Goal: Information Seeking & Learning: Learn about a topic

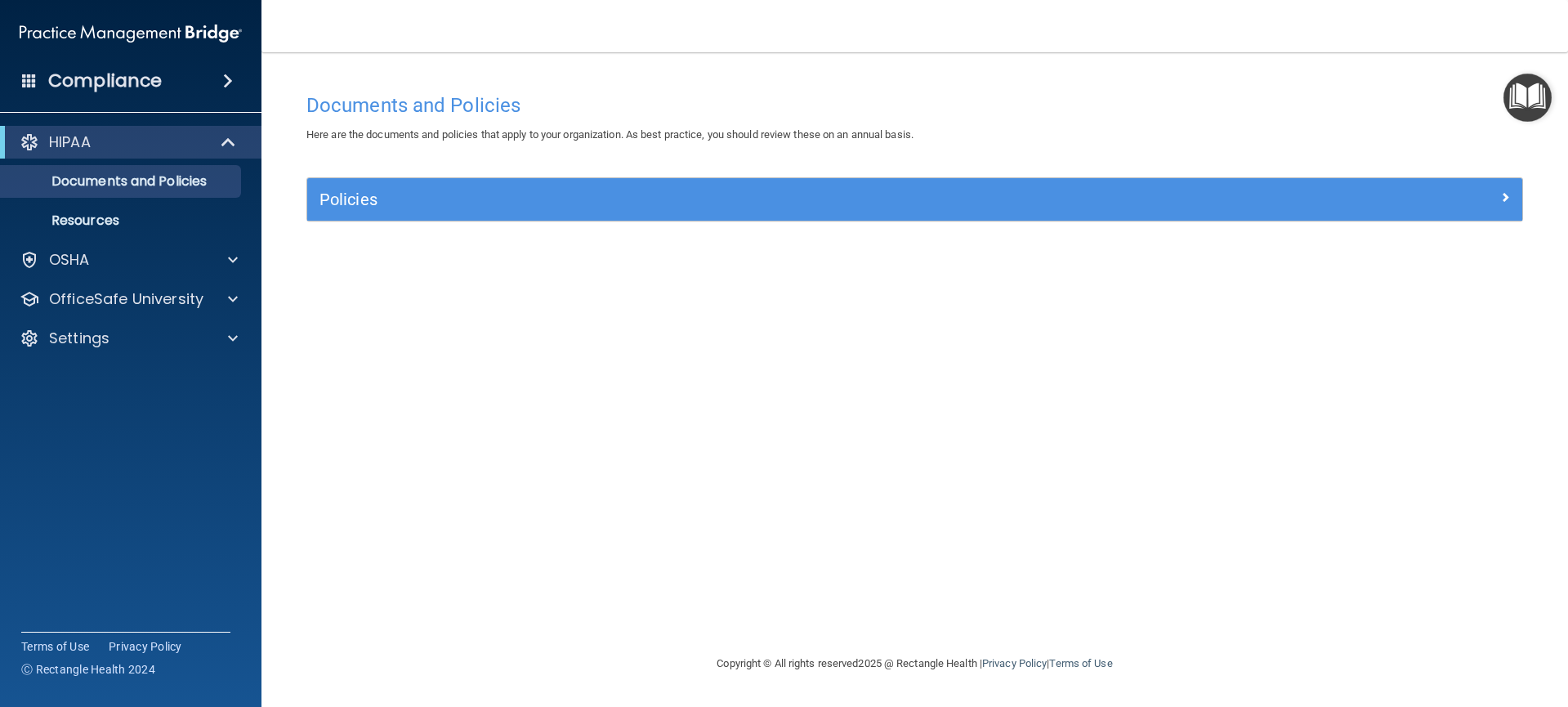
click at [1522, 88] on img "Open Resource Center" at bounding box center [1527, 98] width 48 height 48
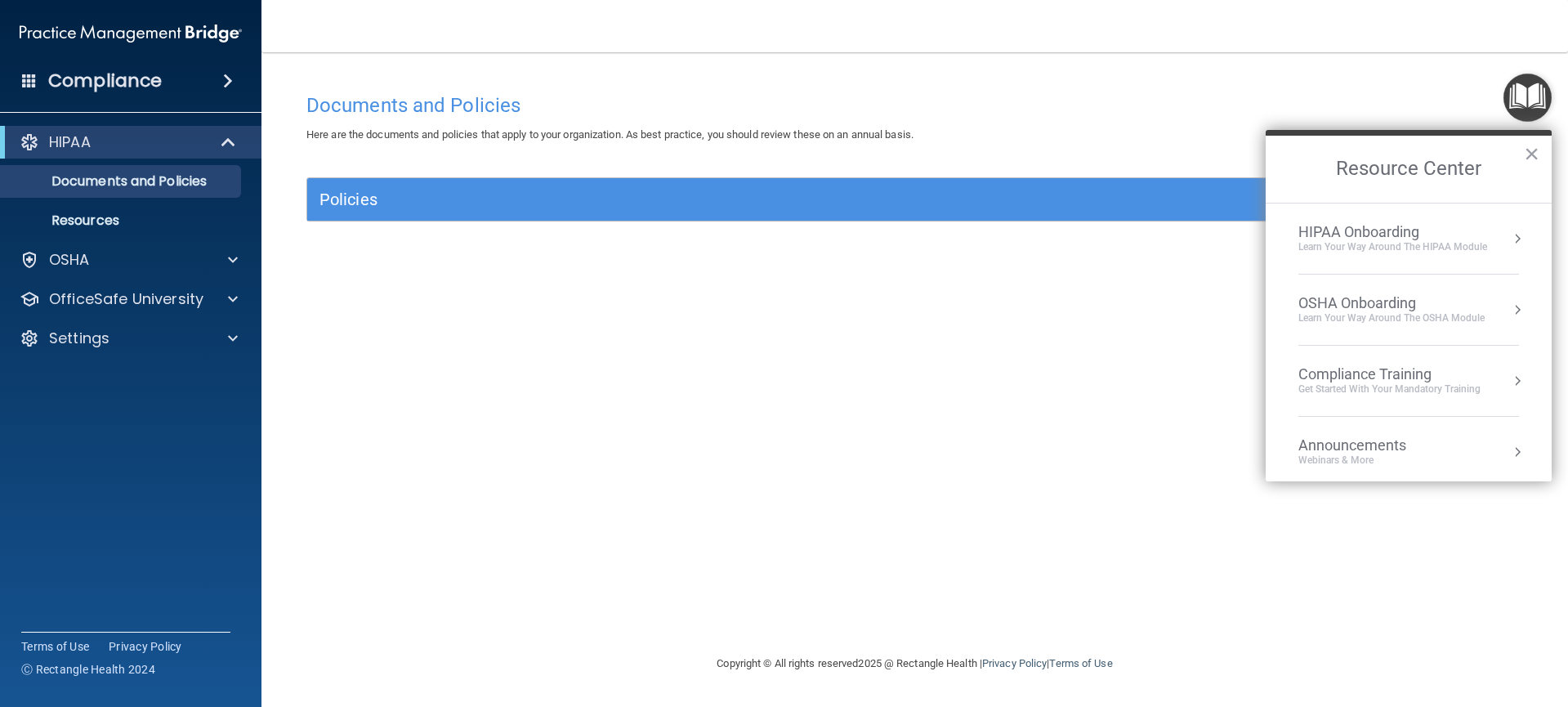
click at [1485, 307] on div "OSHA Onboarding Learn your way around the OSHA module" at bounding box center [1409, 310] width 221 height 31
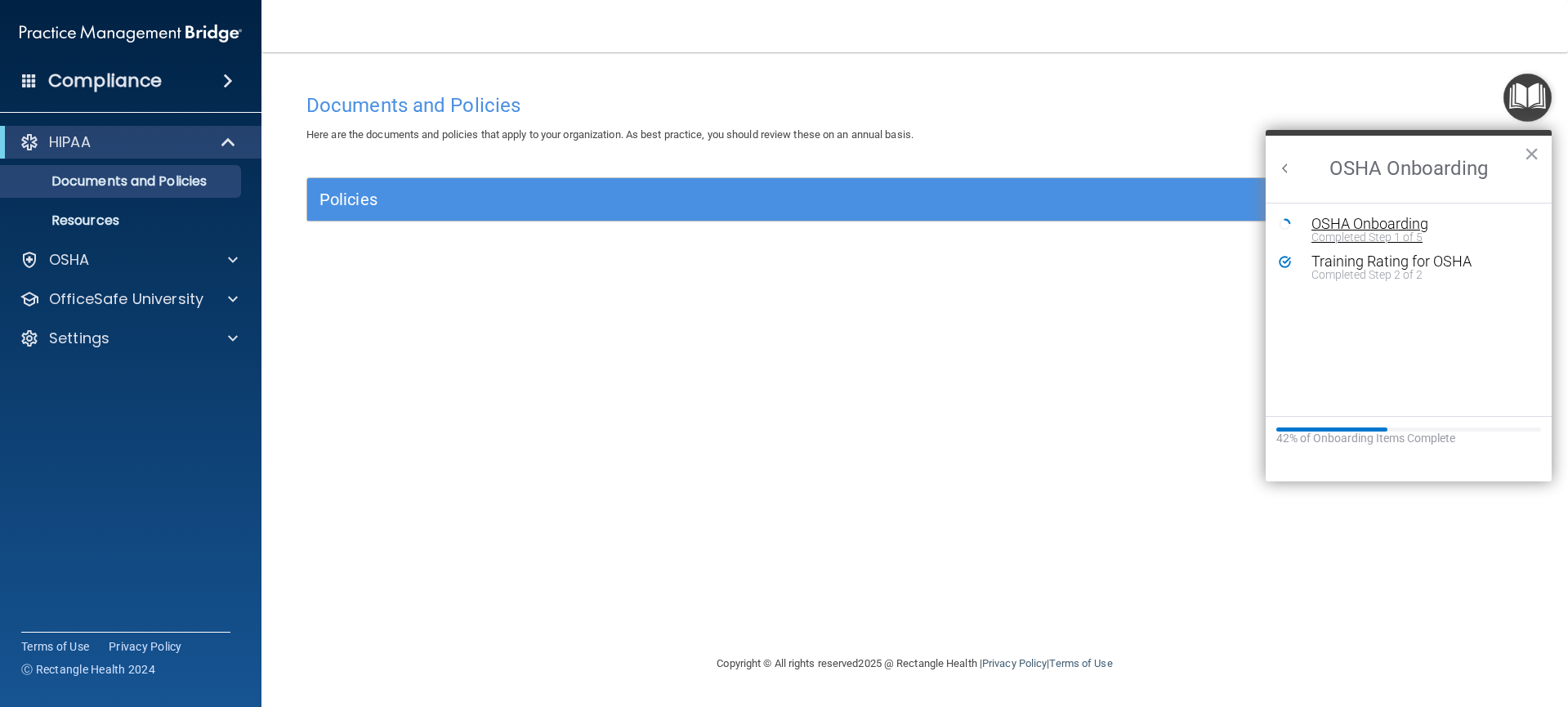
click at [1361, 226] on div "OSHA Onboarding" at bounding box center [1421, 224] width 219 height 15
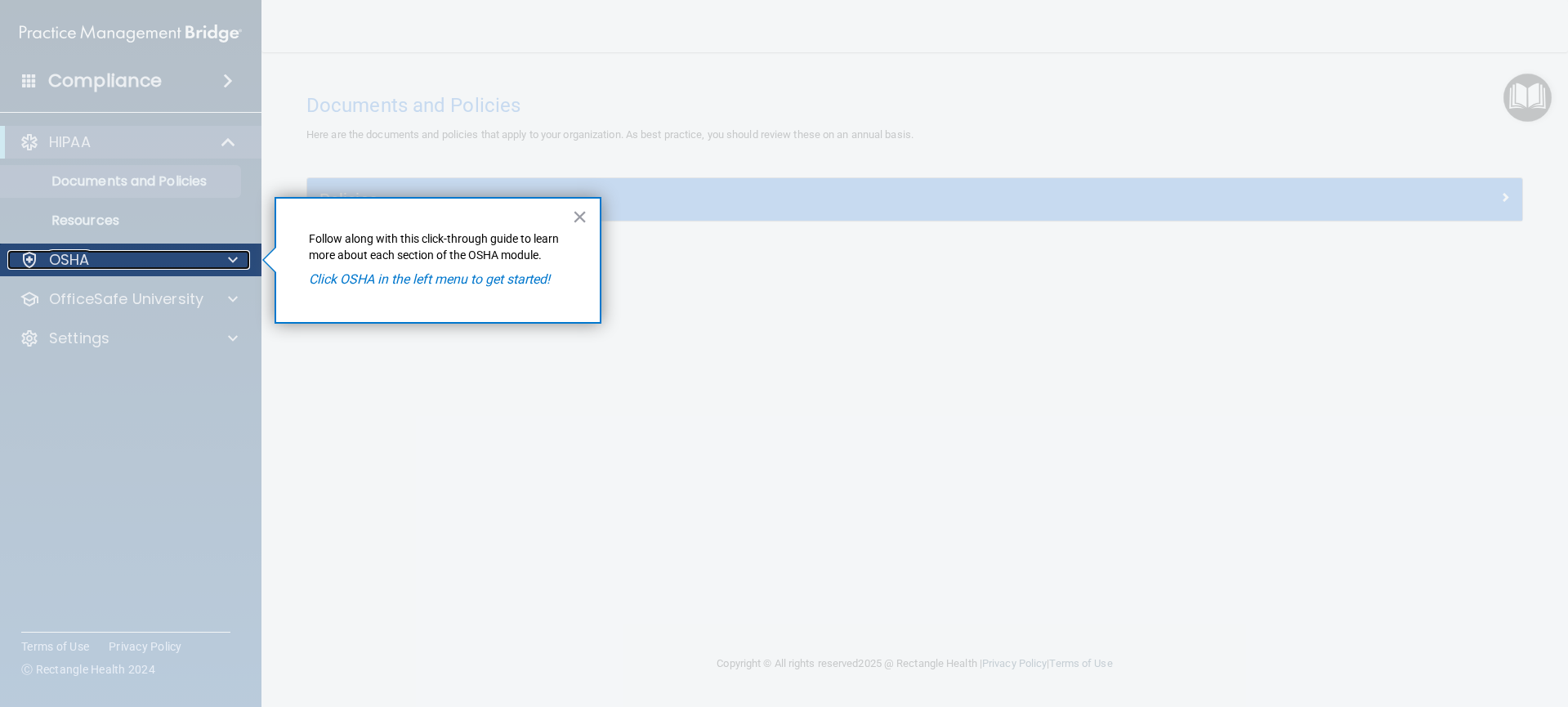
click at [138, 259] on div "OSHA" at bounding box center [109, 260] width 203 height 20
click at [126, 258] on div "OSHA" at bounding box center [109, 260] width 203 height 20
click at [349, 285] on p "Click OSHA in the left menu to get started!" at bounding box center [438, 279] width 258 height 18
click at [355, 280] on em "Click OSHA in the left menu to get started!" at bounding box center [429, 279] width 241 height 16
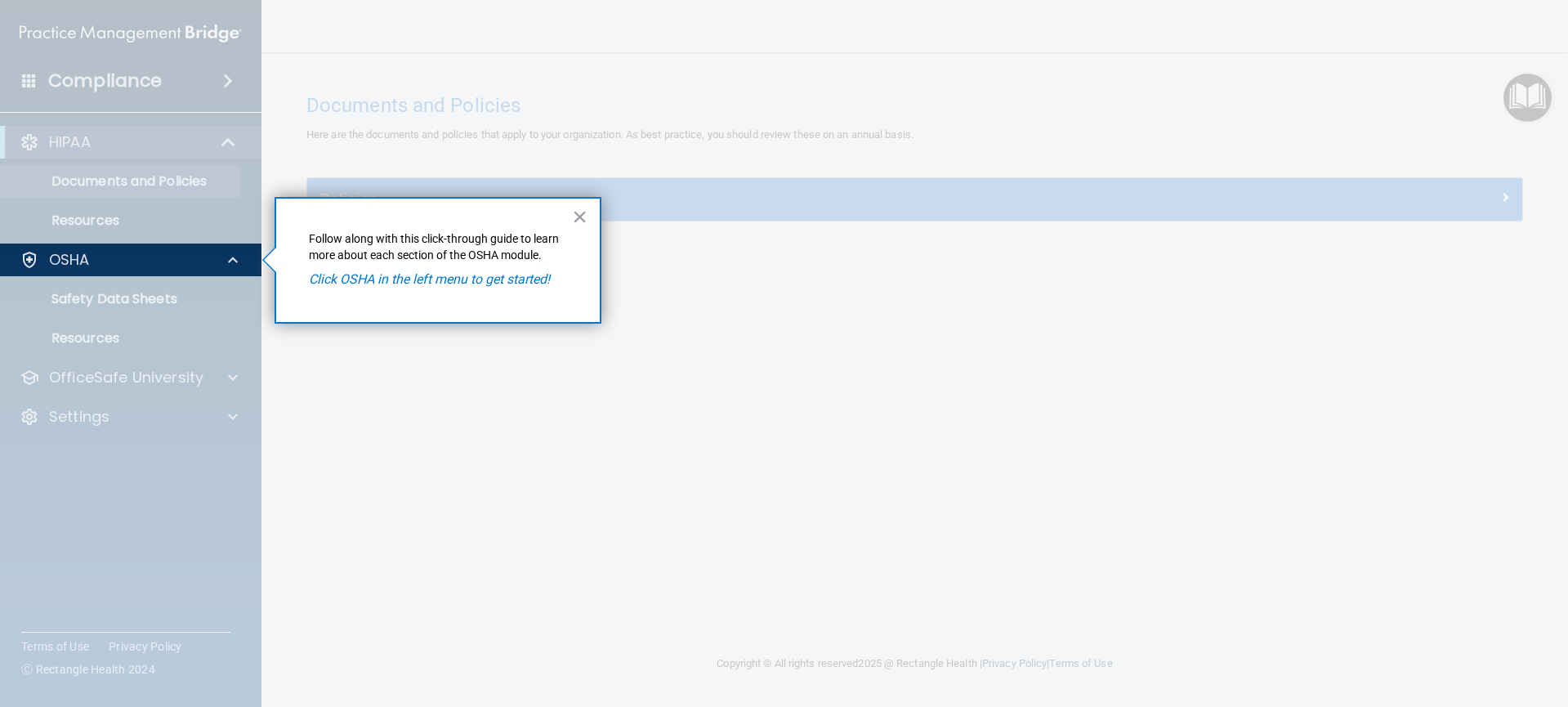
click at [167, 300] on div at bounding box center [131, 491] width 262 height 431
click at [134, 300] on div at bounding box center [131, 491] width 262 height 431
click at [101, 284] on div at bounding box center [131, 491] width 262 height 431
click at [581, 224] on button "×" at bounding box center [580, 217] width 16 height 26
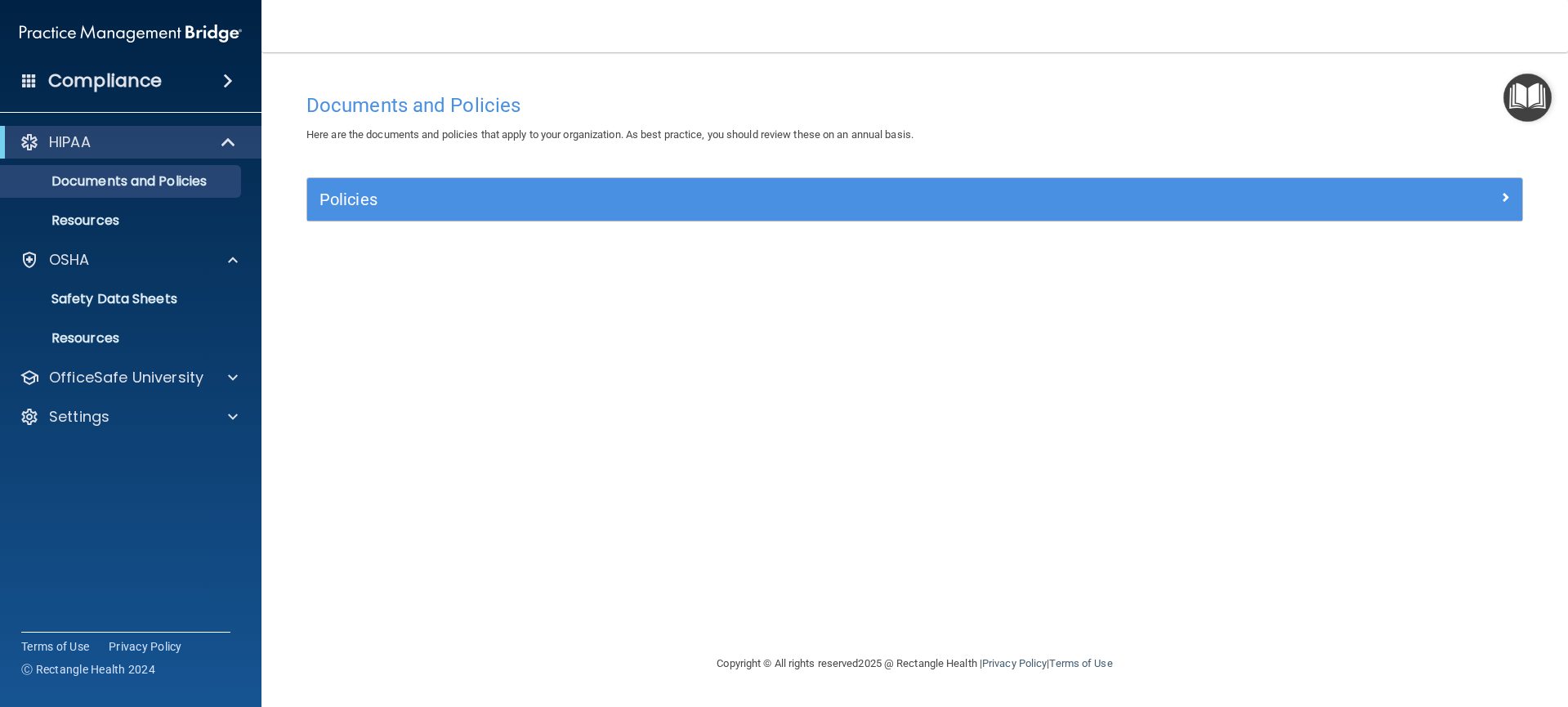
click at [143, 315] on ul "Documents Safety Data Sheets Self-Assessment Injury and Illness Report Resources" at bounding box center [131, 315] width 296 height 79
click at [155, 305] on p "Safety Data Sheets" at bounding box center [122, 299] width 223 height 16
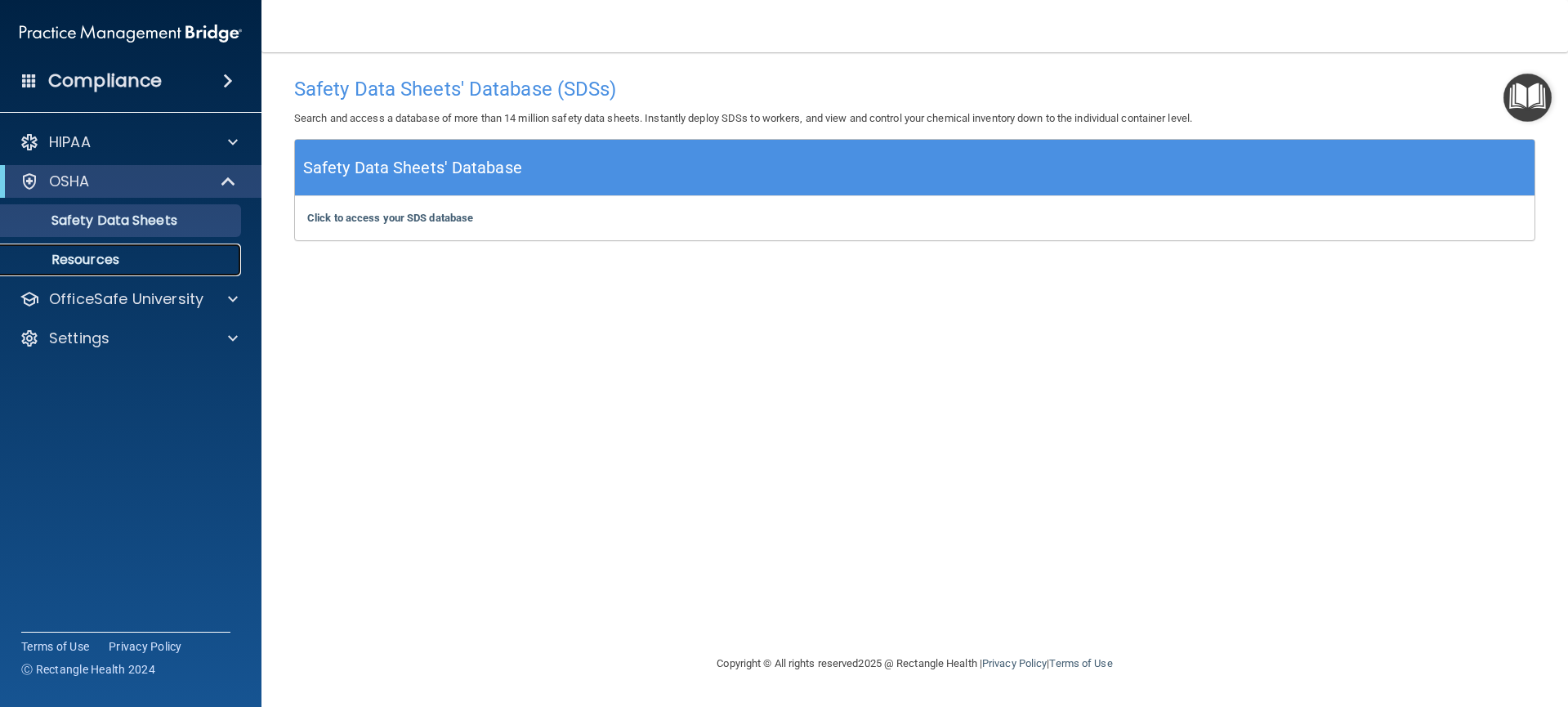
click at [119, 262] on p "Resources" at bounding box center [122, 260] width 223 height 16
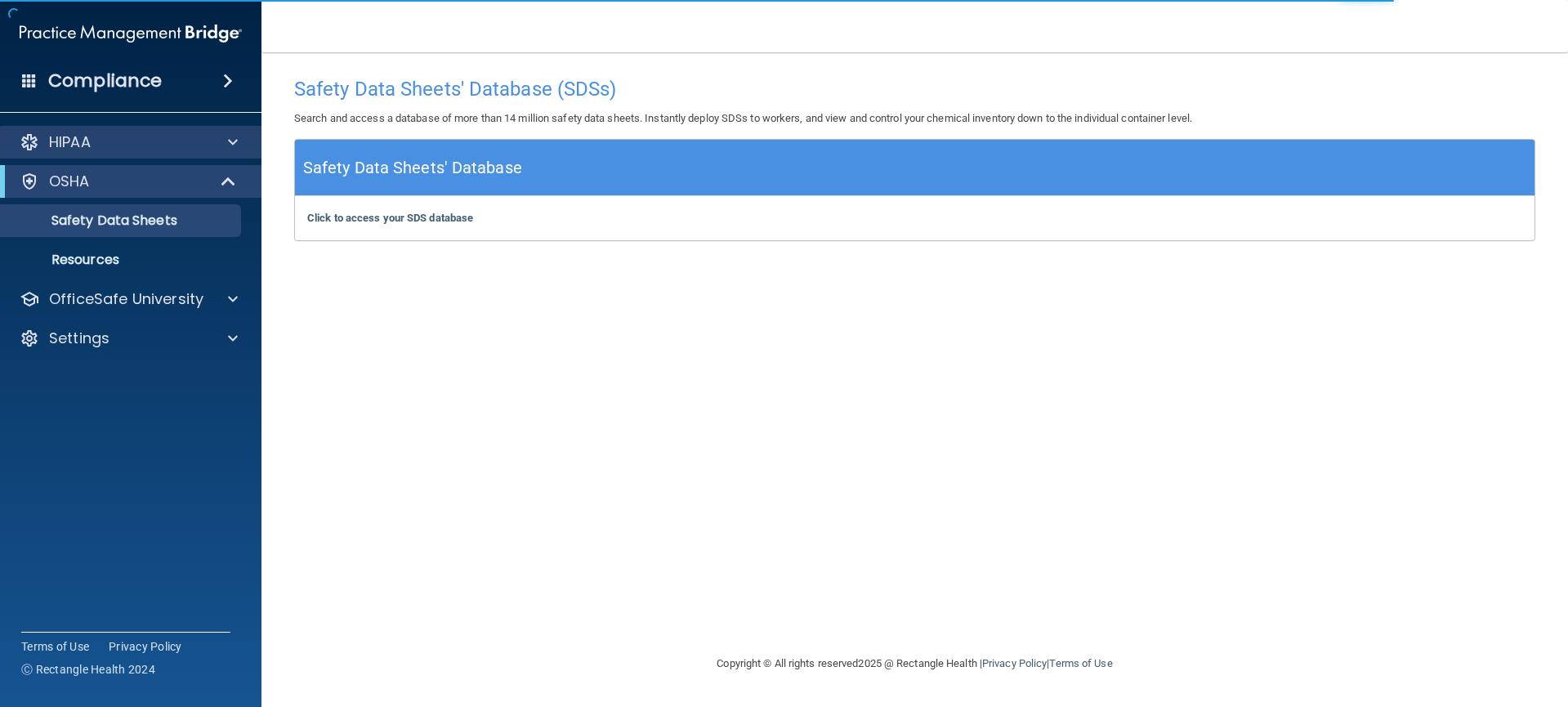
click at [81, 156] on div "HIPAA" at bounding box center [131, 142] width 262 height 33
click at [206, 146] on div "HIPAA" at bounding box center [109, 142] width 203 height 20
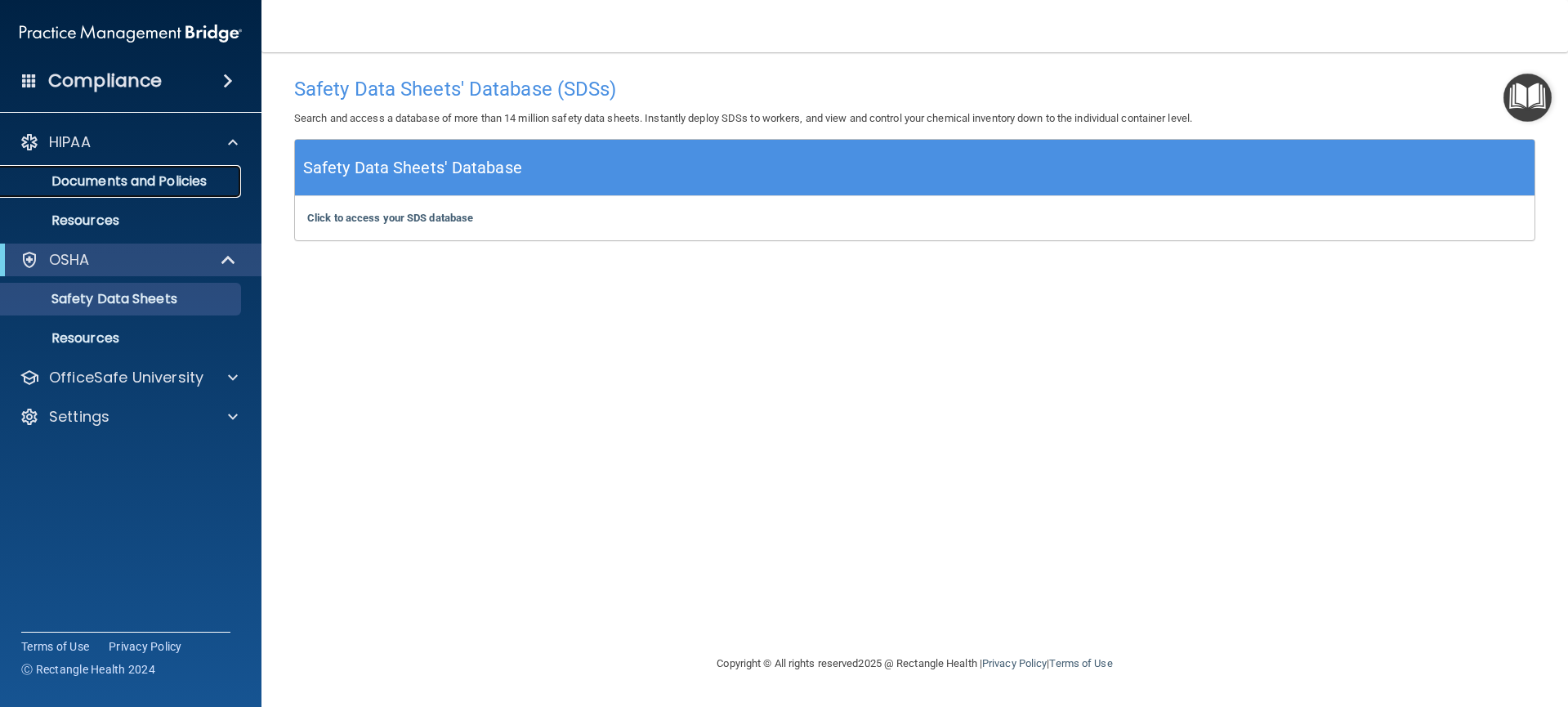
click at [175, 176] on p "Documents and Policies" at bounding box center [122, 181] width 223 height 16
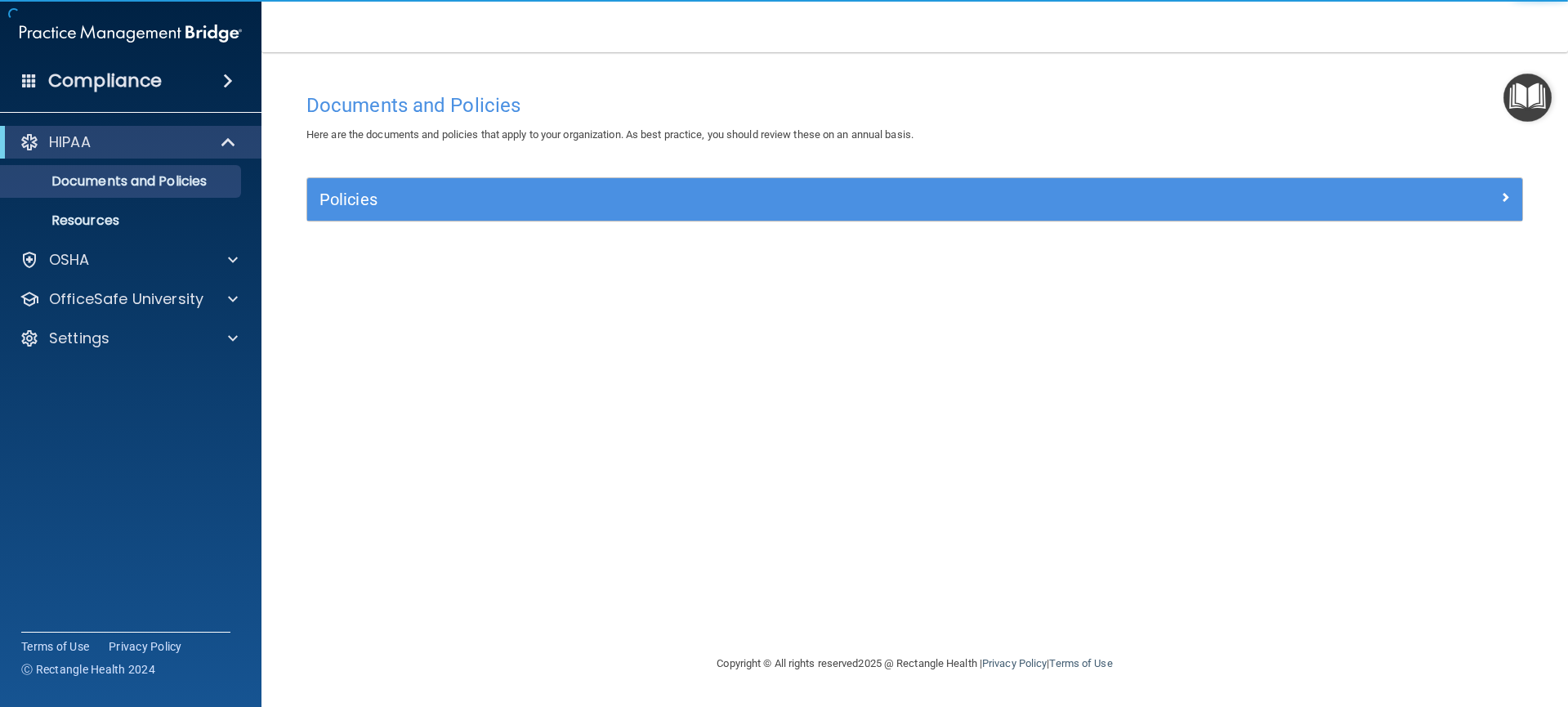
click at [1518, 95] on img "Open Resource Center" at bounding box center [1527, 98] width 48 height 48
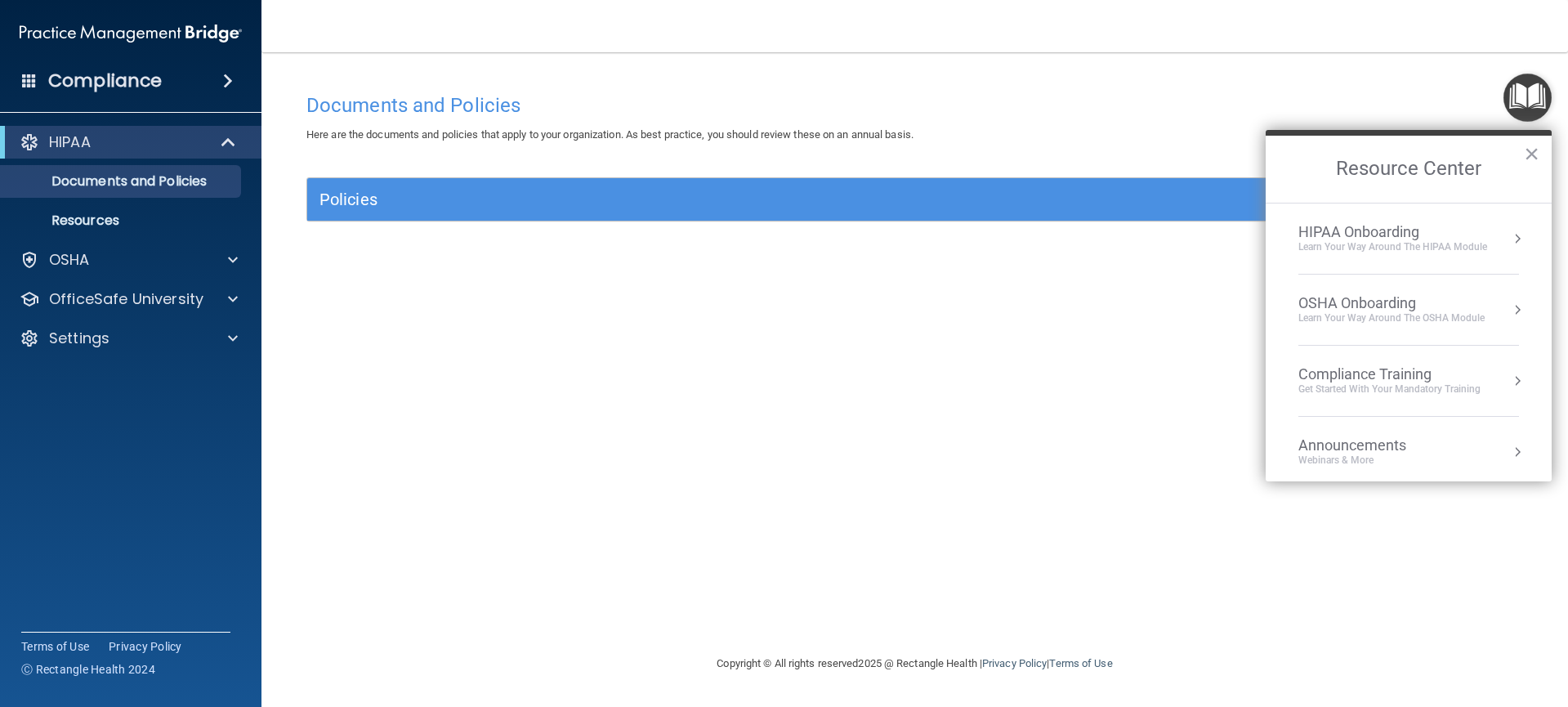
click at [1519, 239] on ol "HIPAA Onboarding Learn Your Way around the HIPAA module OSHA Onboarding Learn y…" at bounding box center [1408, 342] width 286 height 279
click at [1509, 239] on button "Resource Center" at bounding box center [1517, 238] width 16 height 16
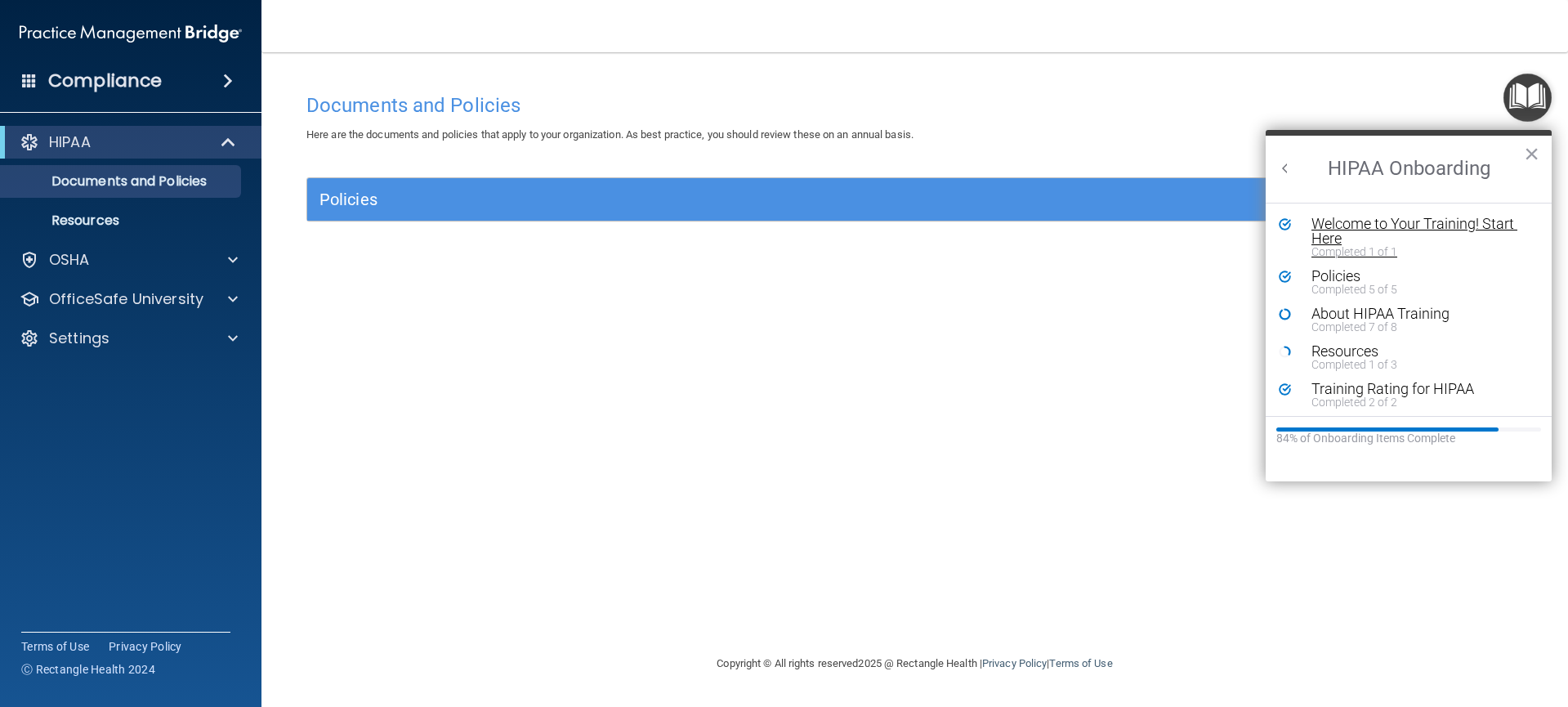
click at [1508, 234] on div "Welcome to Your Training! Start Here" at bounding box center [1414, 231] width 206 height 29
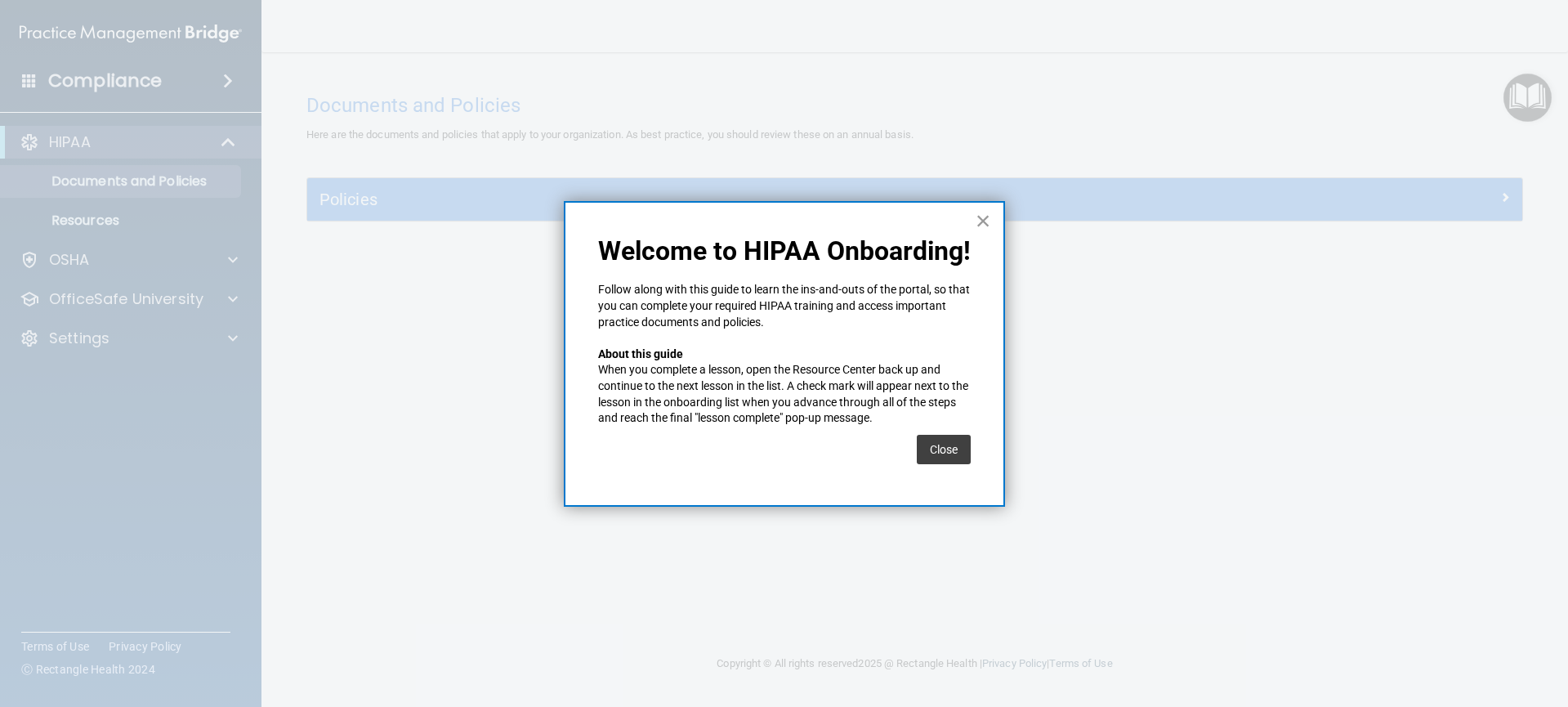
click at [985, 224] on button "×" at bounding box center [983, 220] width 16 height 26
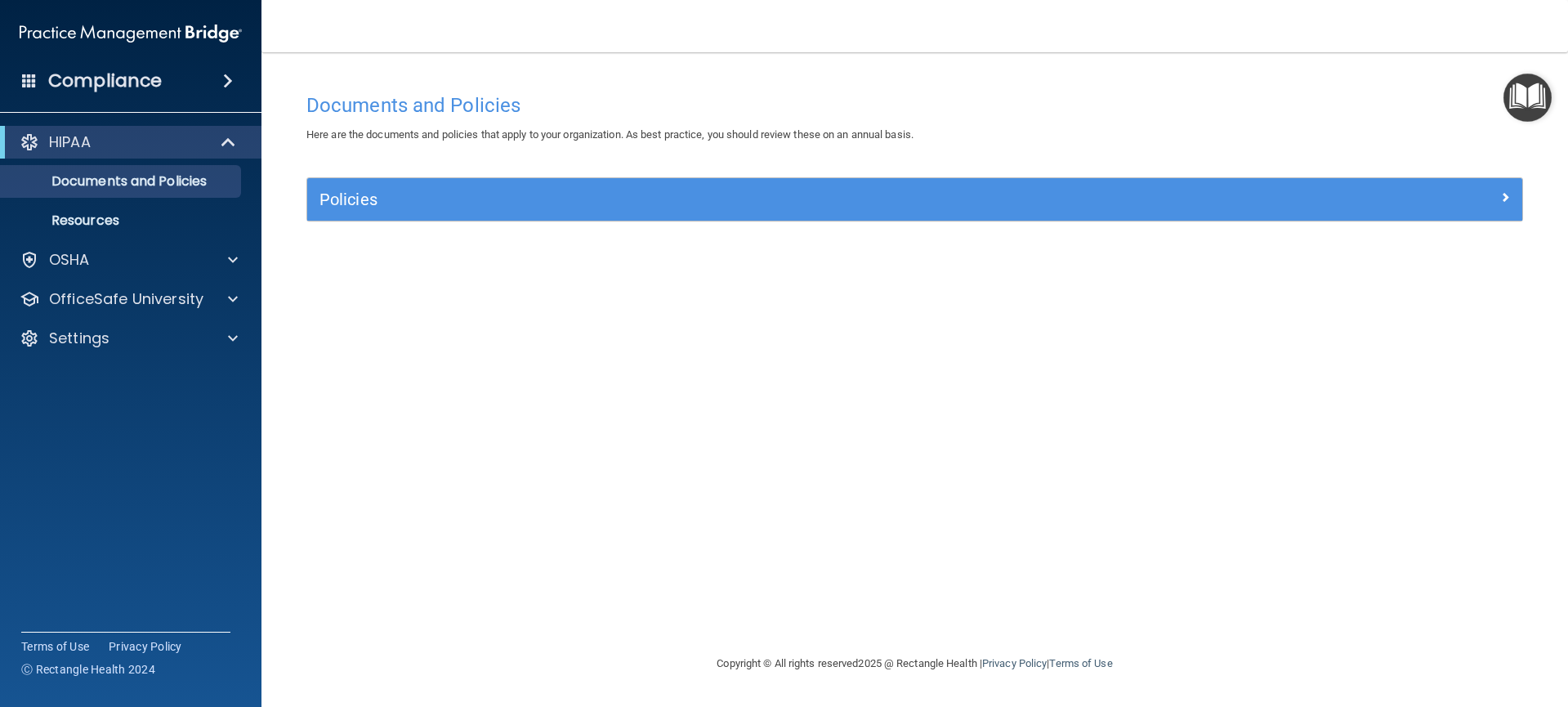
click at [1520, 100] on img "Open Resource Center" at bounding box center [1527, 98] width 48 height 48
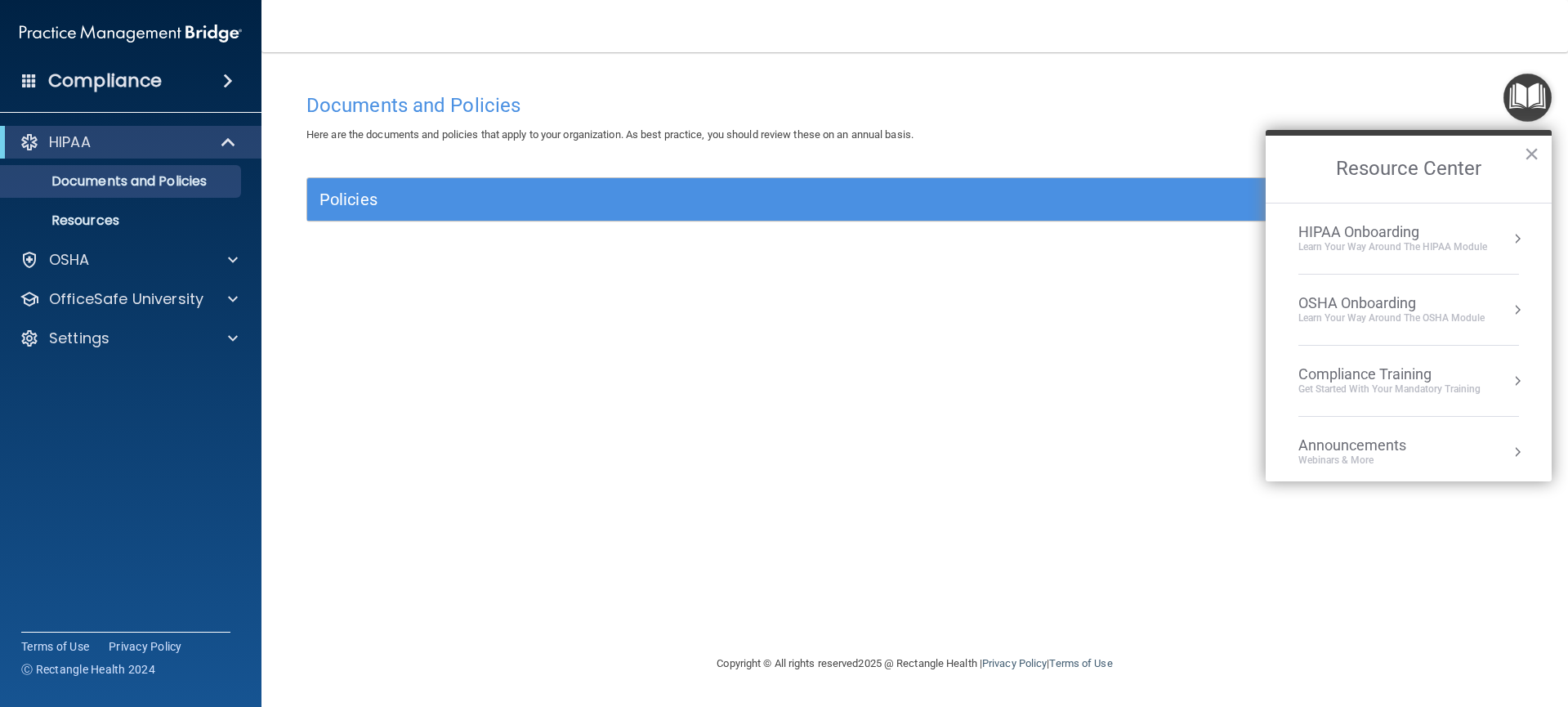
click at [1489, 312] on div "OSHA Onboarding Learn your way around the OSHA module" at bounding box center [1409, 310] width 221 height 31
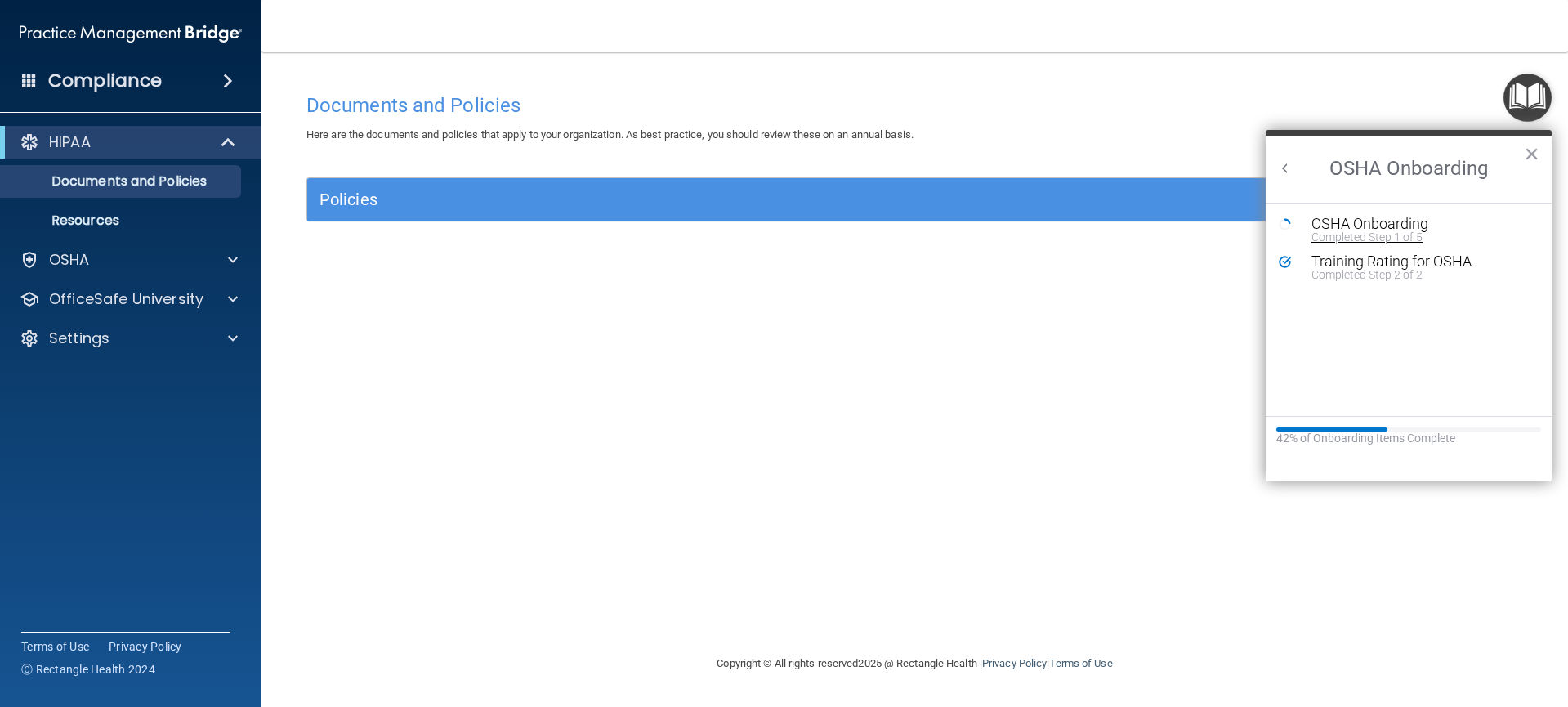
click at [1414, 237] on div "Completed Step 1 of 5" at bounding box center [1421, 237] width 219 height 11
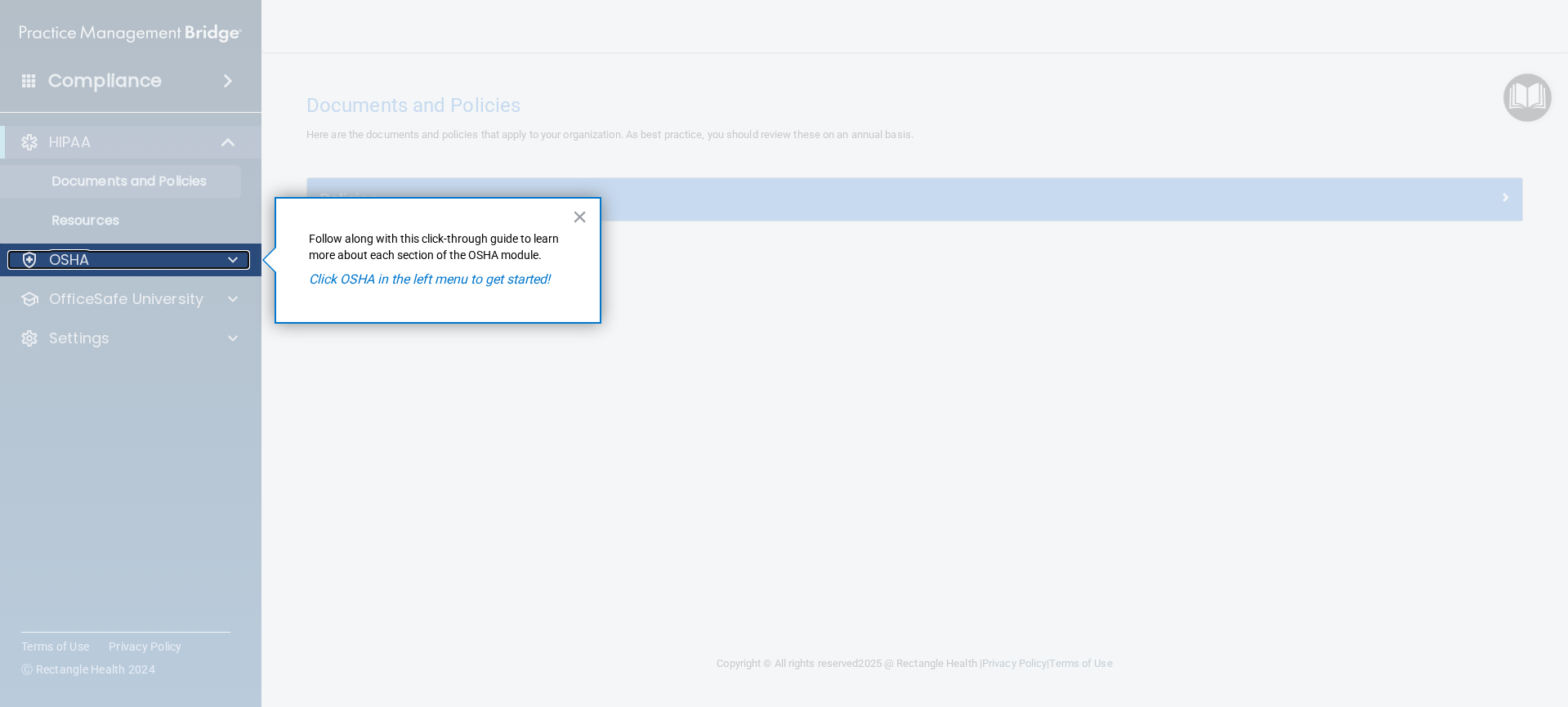
click at [151, 268] on div "OSHA" at bounding box center [109, 260] width 203 height 20
click at [125, 285] on div at bounding box center [131, 491] width 262 height 431
click at [124, 311] on div at bounding box center [131, 491] width 262 height 431
click at [572, 223] on button "×" at bounding box center [580, 217] width 16 height 26
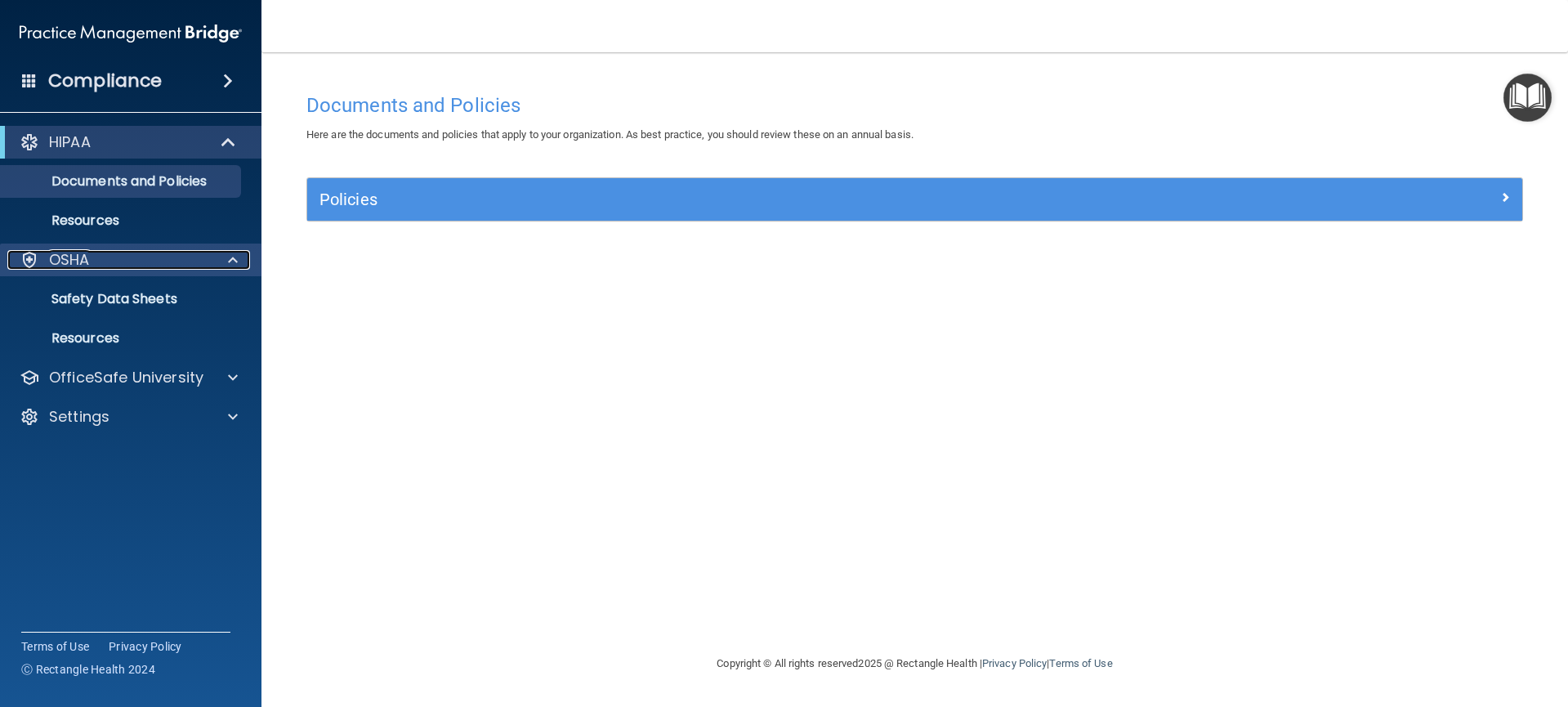
click at [95, 267] on div "OSHA" at bounding box center [109, 260] width 203 height 20
click at [96, 295] on p "Safety Data Sheets" at bounding box center [122, 299] width 223 height 16
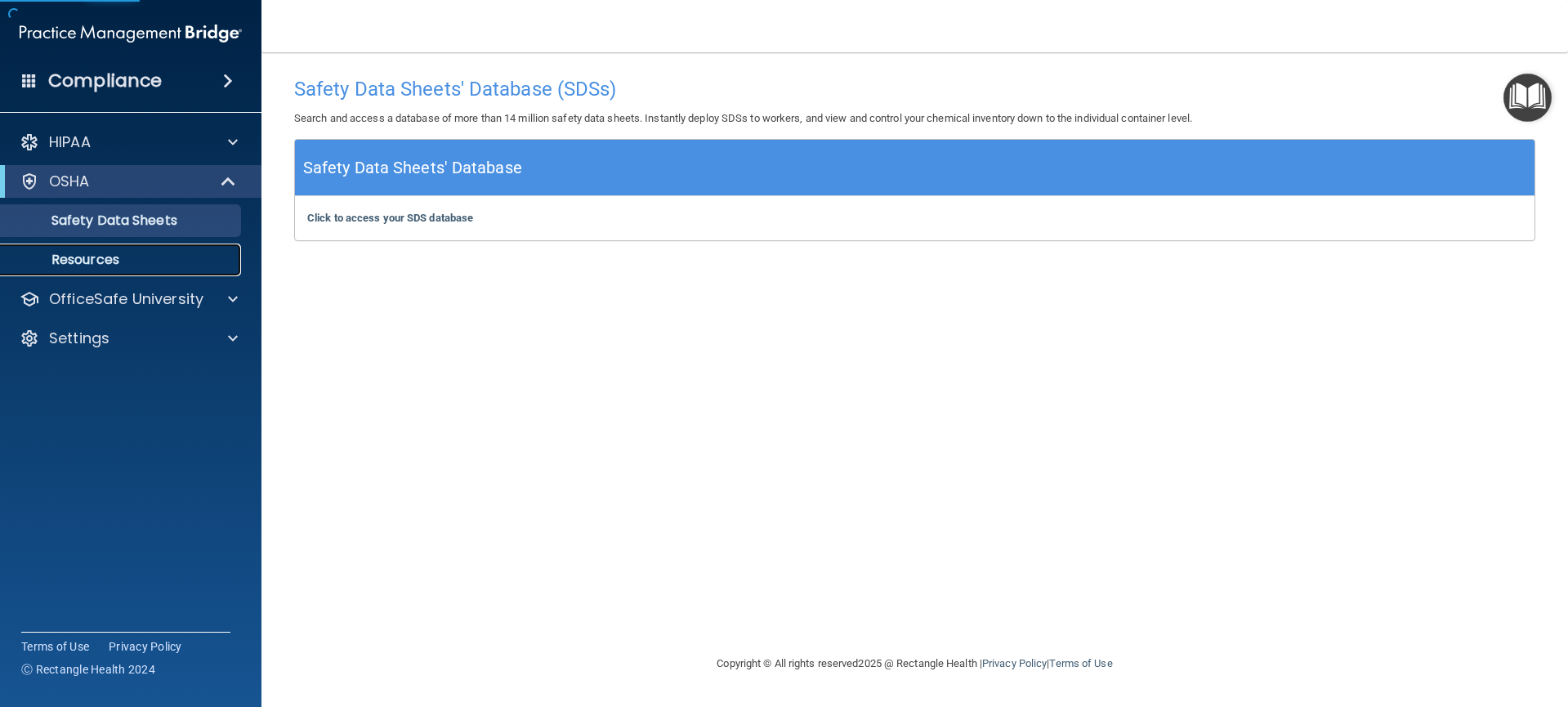
click at [100, 258] on p "Resources" at bounding box center [122, 260] width 223 height 16
